Goal: Check status: Check status

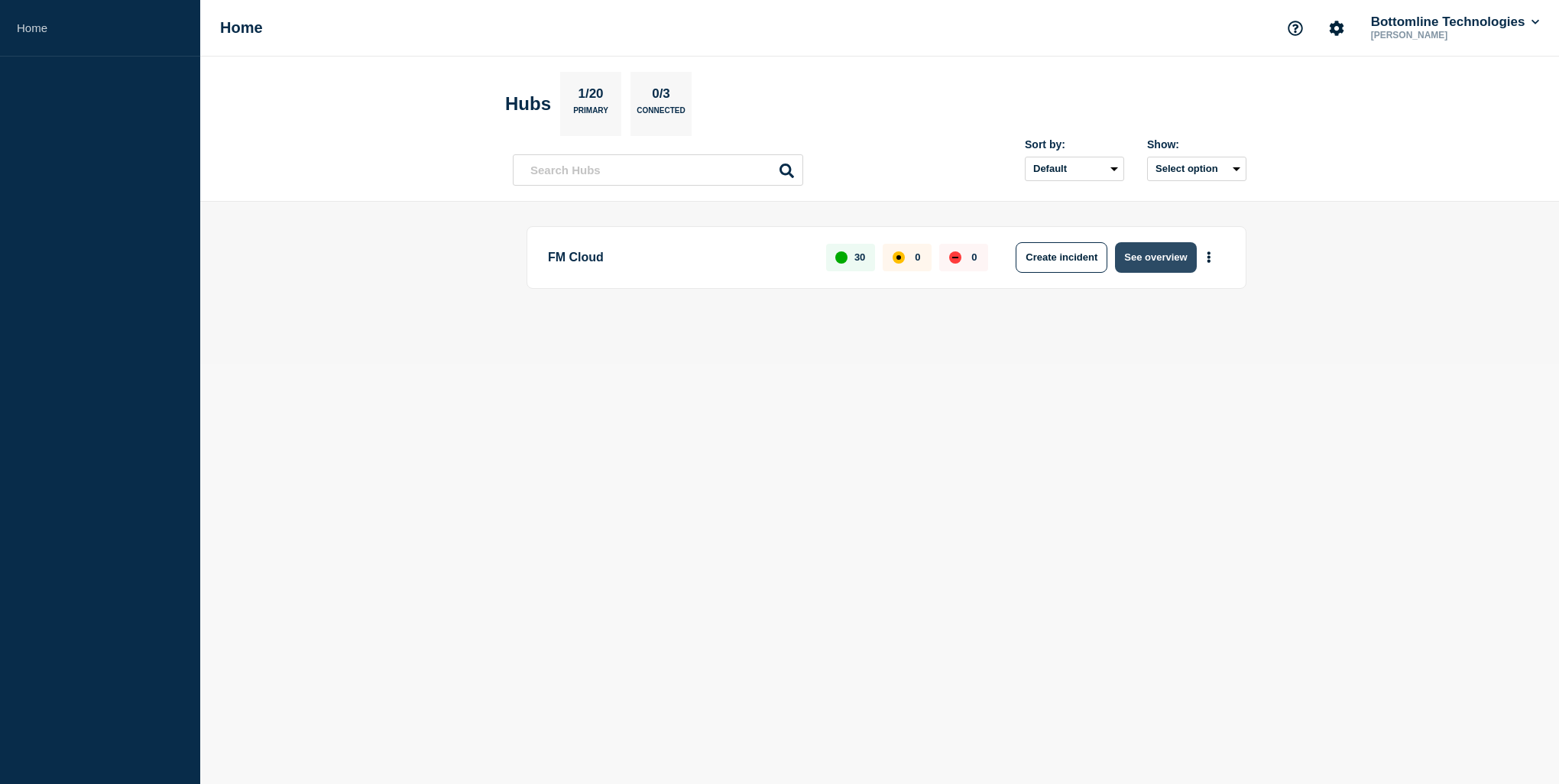
click at [1167, 255] on button "See overview" at bounding box center [1155, 257] width 81 height 31
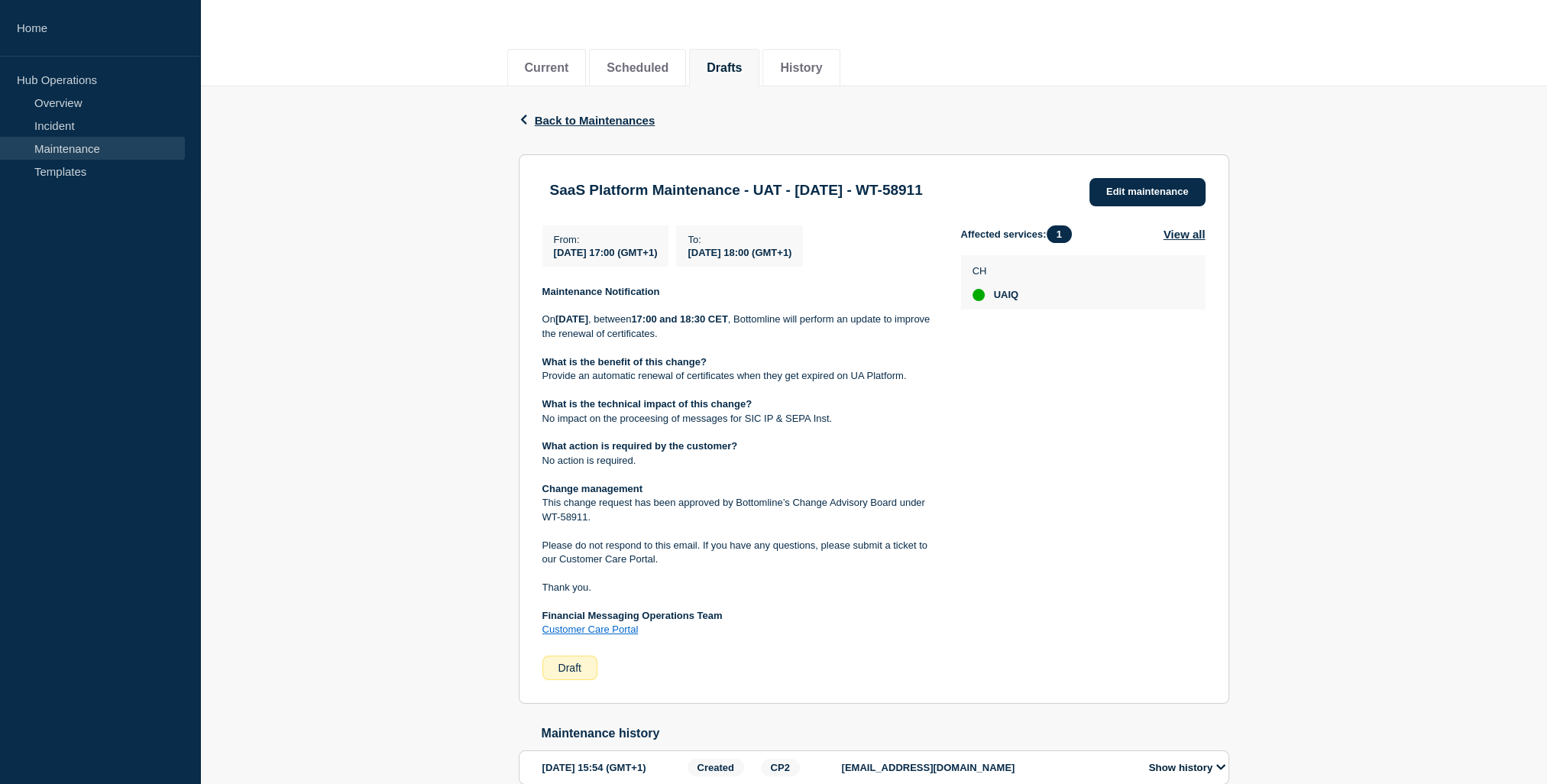
scroll to position [174, 0]
